Goal: Find specific page/section: Find specific page/section

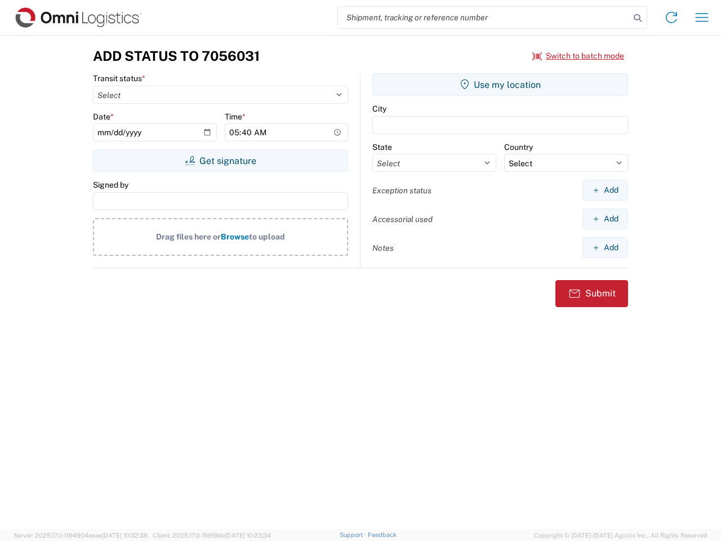
click at [484, 17] on input "search" at bounding box center [484, 17] width 292 height 21
click at [638, 18] on icon at bounding box center [638, 18] width 16 height 16
click at [671, 17] on icon at bounding box center [671, 17] width 18 height 18
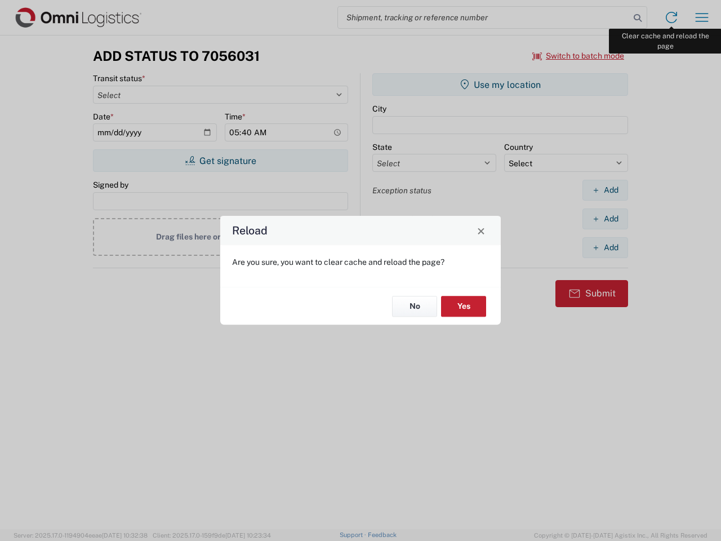
click at [702, 17] on div "Reload Are you sure, you want to clear cache and reload the page? No Yes" at bounding box center [360, 270] width 721 height 541
click at [578, 56] on div "Reload Are you sure, you want to clear cache and reload the page? No Yes" at bounding box center [360, 270] width 721 height 541
click at [220, 161] on div "Reload Are you sure, you want to clear cache and reload the page? No Yes" at bounding box center [360, 270] width 721 height 541
click at [500, 84] on div "Reload Are you sure, you want to clear cache and reload the page? No Yes" at bounding box center [360, 270] width 721 height 541
click at [605, 190] on div "Reload Are you sure, you want to clear cache and reload the page? No Yes" at bounding box center [360, 270] width 721 height 541
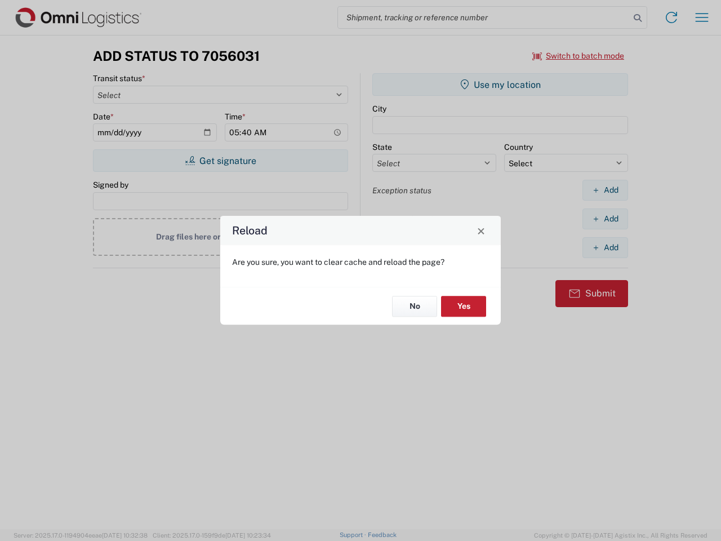
click at [605, 219] on div "Reload Are you sure, you want to clear cache and reload the page? No Yes" at bounding box center [360, 270] width 721 height 541
click at [605, 247] on div "Reload Are you sure, you want to clear cache and reload the page? No Yes" at bounding box center [360, 270] width 721 height 541
